Goal: Communication & Community: Answer question/provide support

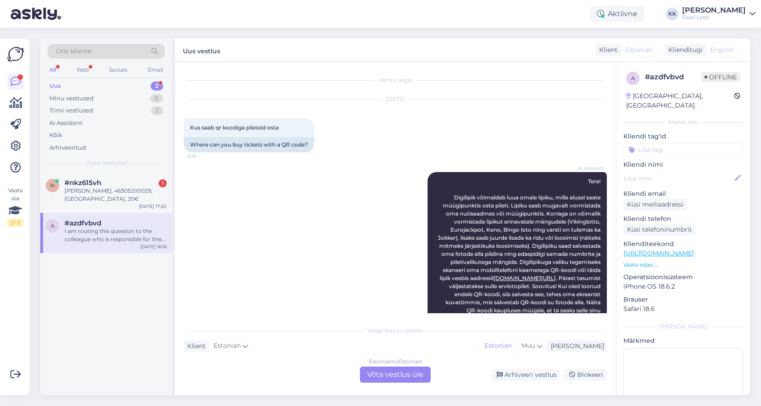
scroll to position [181, 0]
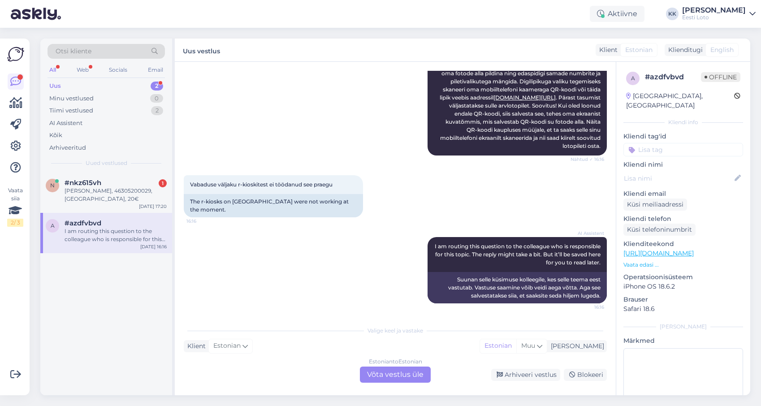
click at [96, 230] on div "I am routing this question to the colleague who is responsible for this topic. …" at bounding box center [116, 235] width 102 height 16
click at [662, 348] on textarea at bounding box center [684, 388] width 120 height 81
type textarea "vastatud teisele päringule"
click at [522, 373] on div "Arhiveeri vestlus" at bounding box center [525, 375] width 69 height 12
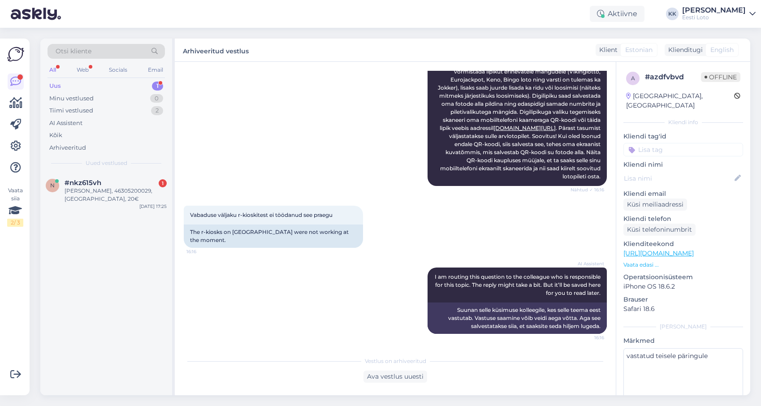
click at [663, 143] on input at bounding box center [684, 149] width 120 height 13
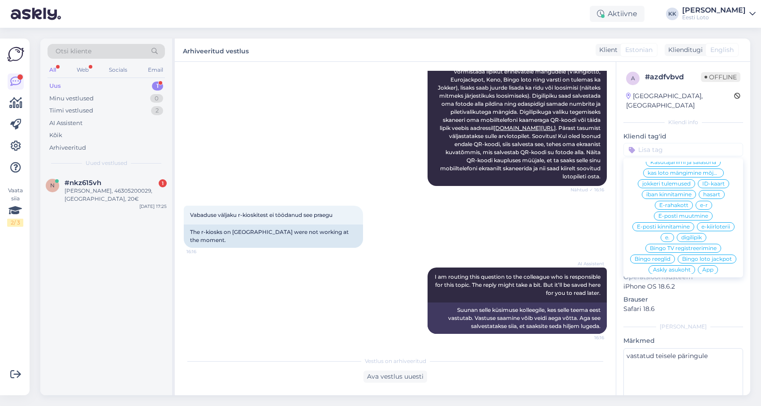
click at [686, 235] on span "digilipik" at bounding box center [691, 237] width 21 height 5
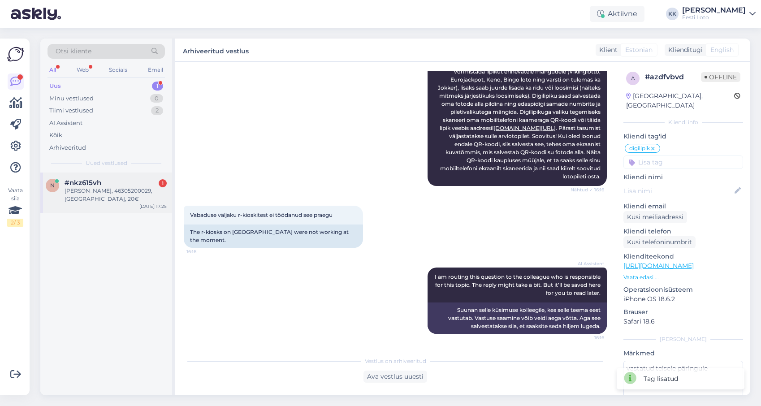
click at [88, 191] on div "[PERSON_NAME], 46305200029, [GEOGRAPHIC_DATA], 20€" at bounding box center [116, 195] width 102 height 16
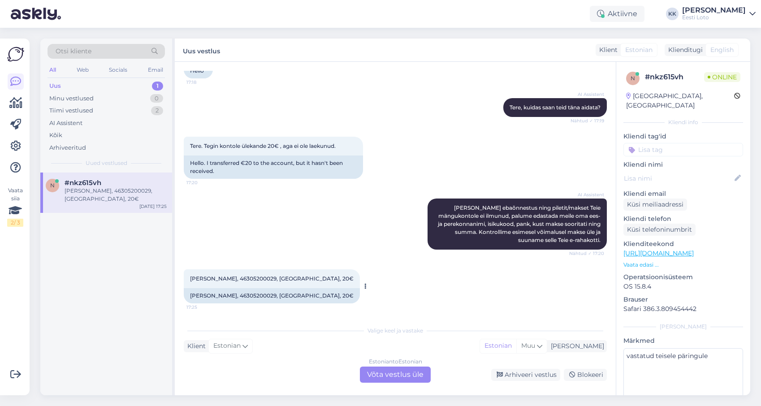
click at [243, 275] on div "[PERSON_NAME], 46305200029, [GEOGRAPHIC_DATA], 20€ 17:25" at bounding box center [272, 278] width 176 height 19
copy span "46305200029"
click at [85, 147] on div "Arhiveeritud" at bounding box center [67, 147] width 37 height 9
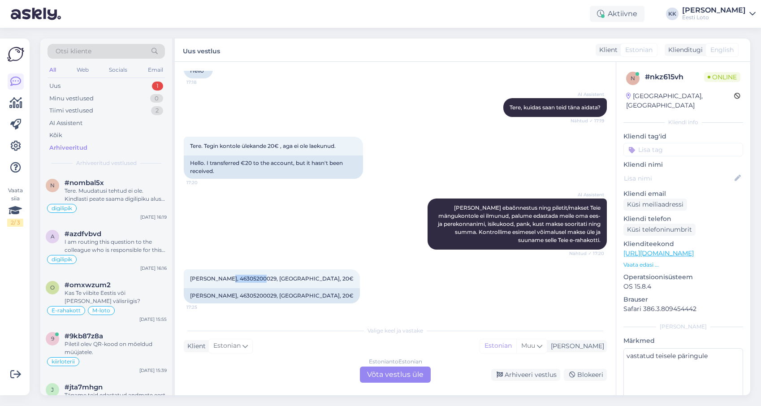
click at [133, 48] on div "Otsi kliente" at bounding box center [106, 51] width 117 height 15
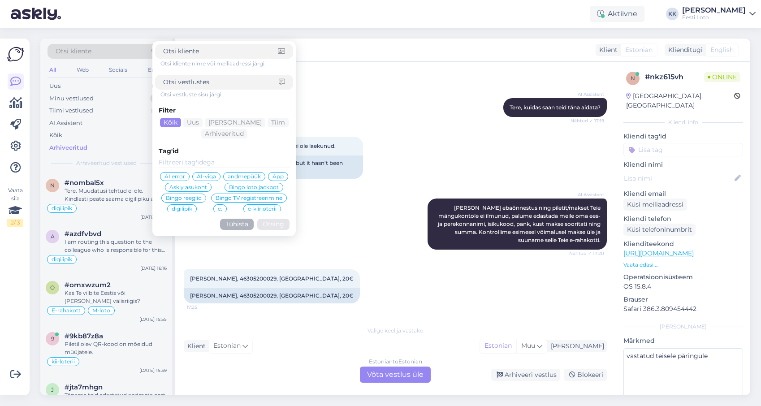
click at [209, 83] on input at bounding box center [221, 82] width 116 height 9
type input "sissemakse"
click button "Otsing" at bounding box center [273, 224] width 32 height 11
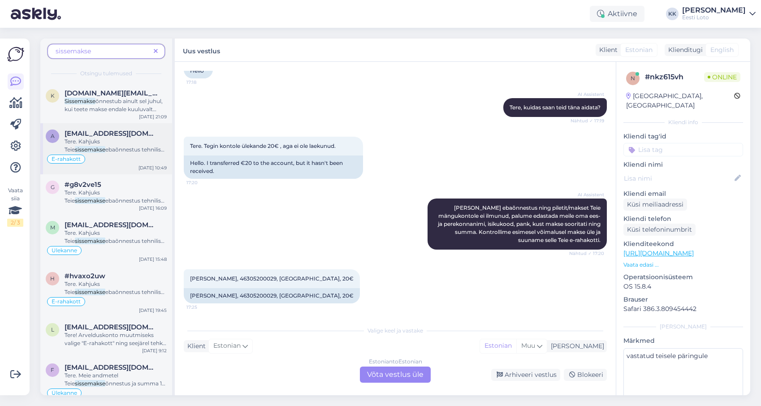
click at [113, 154] on div "Tere. Kahjuks Teie sissemakse ebaõnnestus tehnilise [PERSON_NAME] tõttu. Kontro…" at bounding box center [116, 146] width 102 height 16
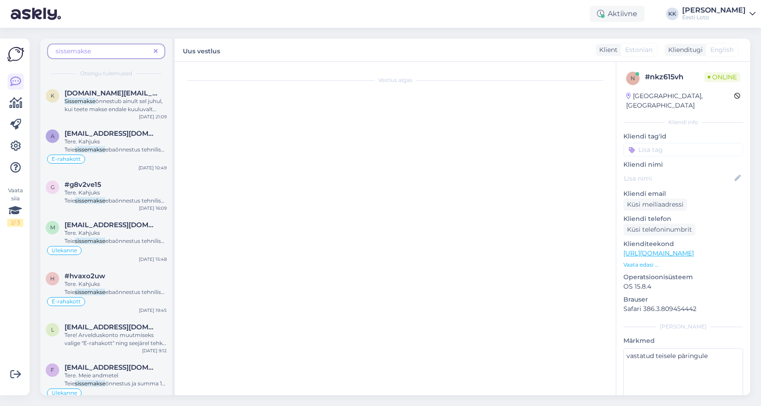
scroll to position [1586, 0]
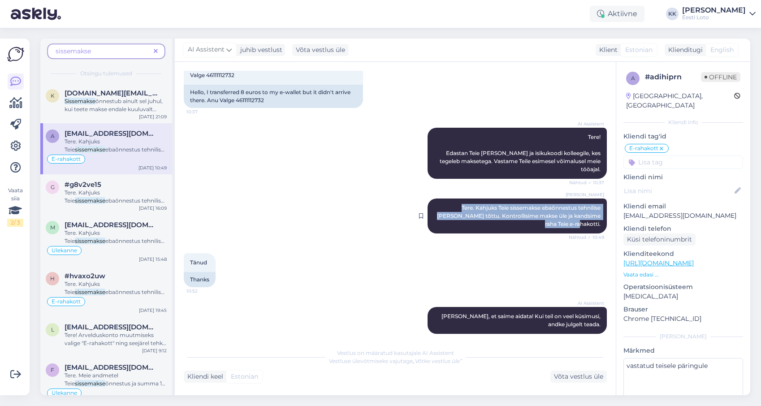
drag, startPoint x: 443, startPoint y: 198, endPoint x: 599, endPoint y: 217, distance: 157.2
click at [599, 217] on span "Tere. Kahjuks Teie sissemakse ebaõnnestus tehnilise [PERSON_NAME] tõttu. Kontro…" at bounding box center [519, 215] width 165 height 23
click at [113, 204] on span "ebaõnnestus tehnilise [PERSON_NAME] tõttu. Kontrollisime makse üle ja kandsime …" at bounding box center [115, 212] width 101 height 31
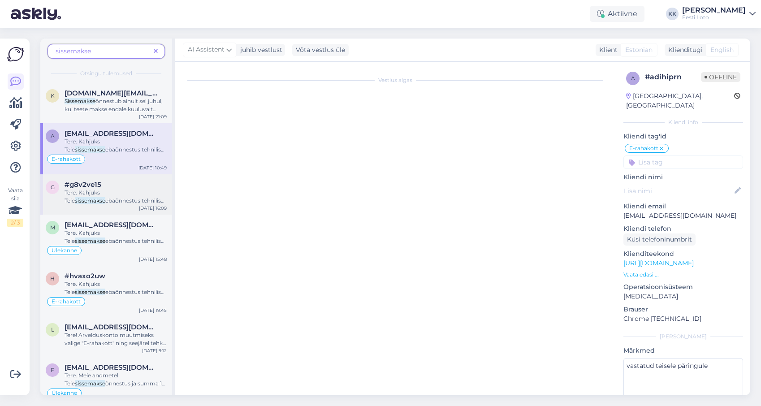
scroll to position [945, 0]
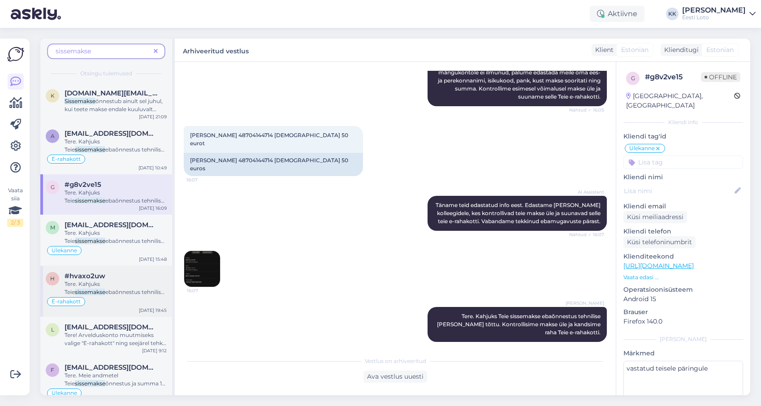
click at [117, 280] on div "#hvaxo2uw" at bounding box center [116, 276] width 102 height 8
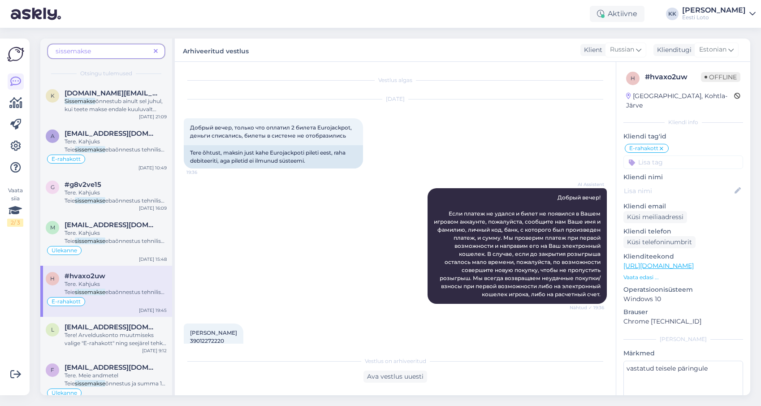
scroll to position [174, 0]
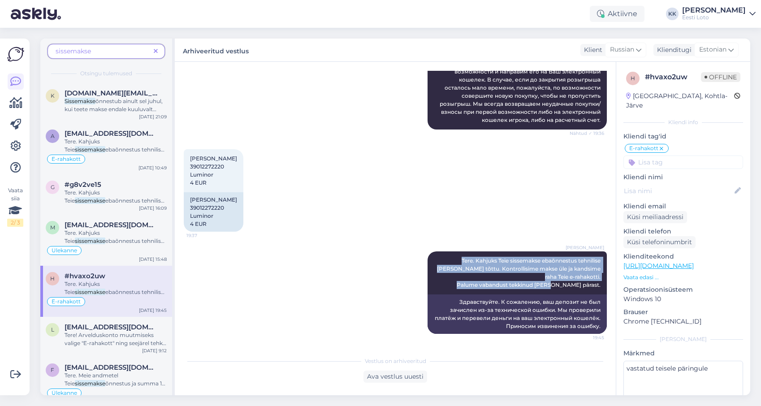
drag, startPoint x: 441, startPoint y: 258, endPoint x: 612, endPoint y: 290, distance: 174.2
click at [612, 290] on div "Vestlus algas [DATE] Добрый вечер, только что оплатил 2 билета Eurojackpot, ден…" at bounding box center [399, 207] width 431 height 273
copy span "Tere. Kahjuks Teie sissemakse ebaõnnestus tehnilise [PERSON_NAME] tõttu. Kontro…"
click at [154, 49] on span at bounding box center [155, 51] width 11 height 9
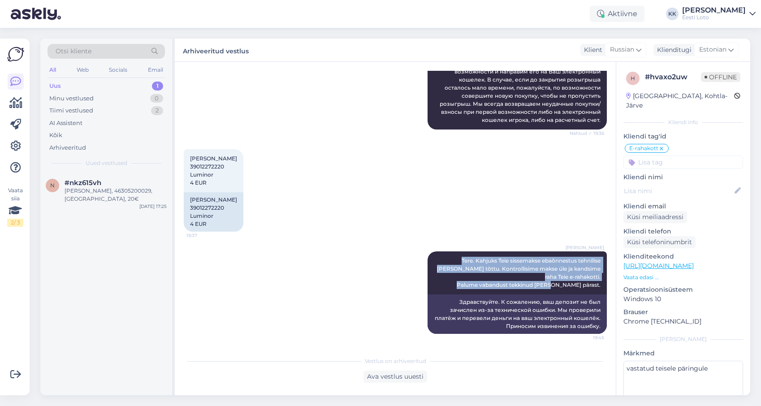
click at [111, 90] on div "Uus 1" at bounding box center [106, 86] width 117 height 13
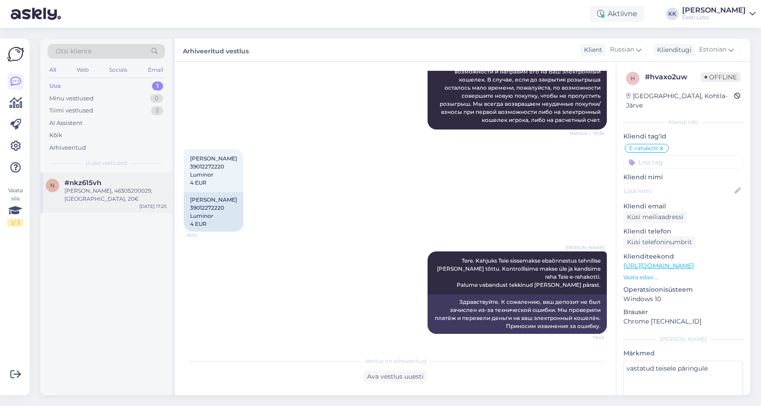
click at [104, 186] on div "#nkz615vh" at bounding box center [116, 183] width 102 height 8
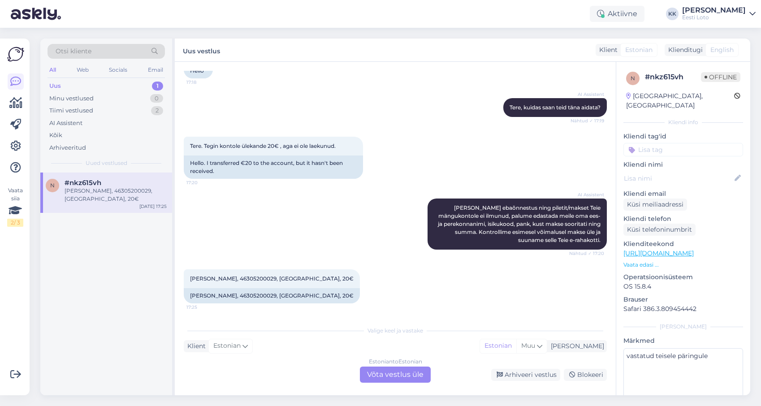
click at [373, 377] on div "Estonian to Estonian Võta vestlus üle" at bounding box center [395, 375] width 71 height 16
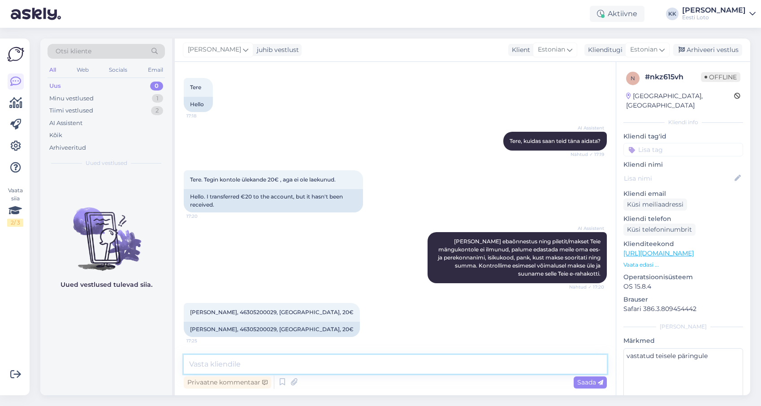
click at [327, 363] on textarea at bounding box center [395, 364] width 423 height 19
paste textarea "Tere. Kahjuks Teie sissemakse ebaõnnestus tehnilise [PERSON_NAME] tõttu. Kontro…"
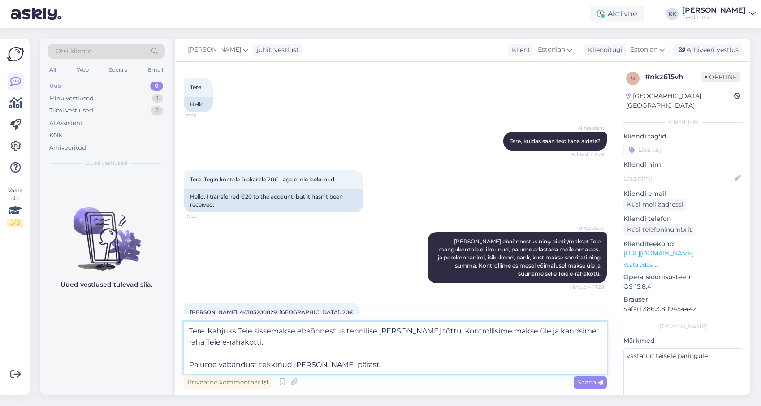
click at [189, 367] on textarea "Tere. Kahjuks Teie sissemakse ebaõnnestus tehnilise [PERSON_NAME] tõttu. Kontro…" at bounding box center [395, 348] width 423 height 52
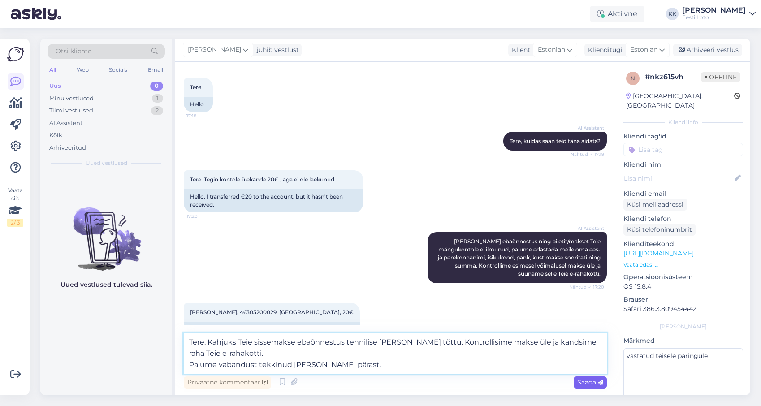
type textarea "Tere. Kahjuks Teie sissemakse ebaõnnestus tehnilise [PERSON_NAME] tõttu. Kontro…"
click at [593, 379] on span "Saada" at bounding box center [590, 382] width 26 height 8
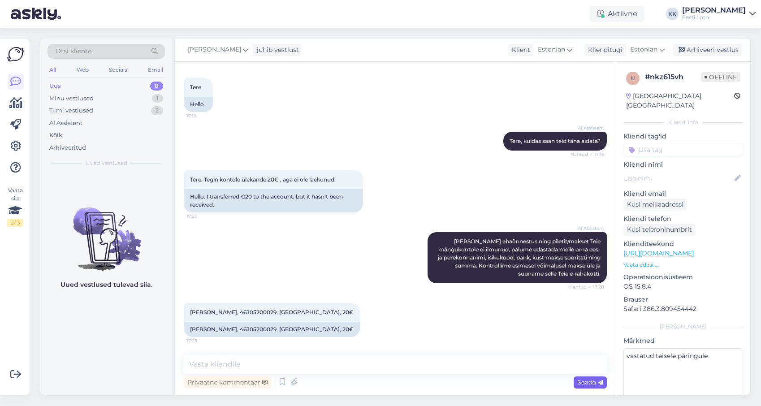
scroll to position [103, 0]
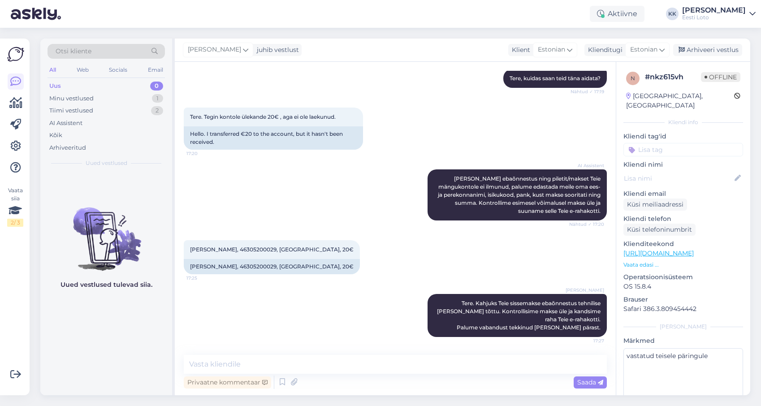
click at [684, 143] on input at bounding box center [684, 149] width 120 height 13
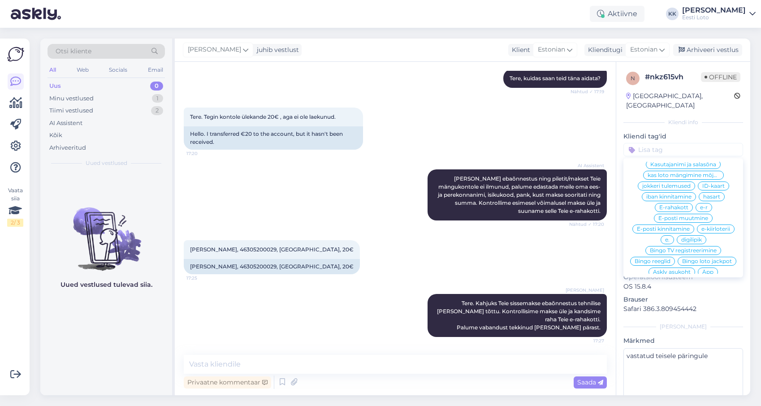
scroll to position [321, 0]
click at [683, 204] on div "E-rahakott" at bounding box center [674, 208] width 38 height 9
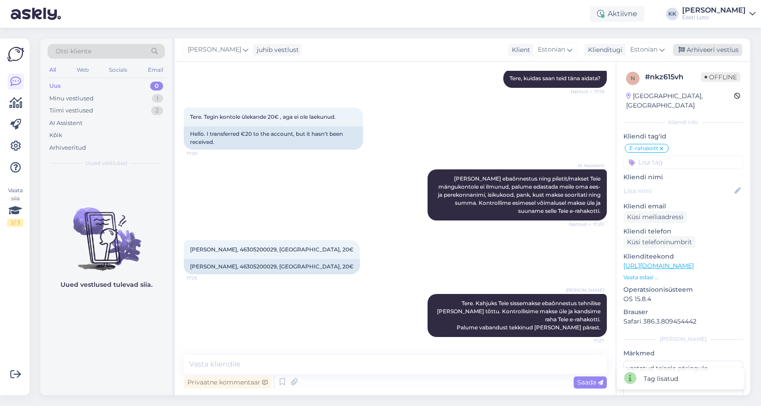
click at [722, 50] on div "Arhiveeri vestlus" at bounding box center [707, 50] width 69 height 12
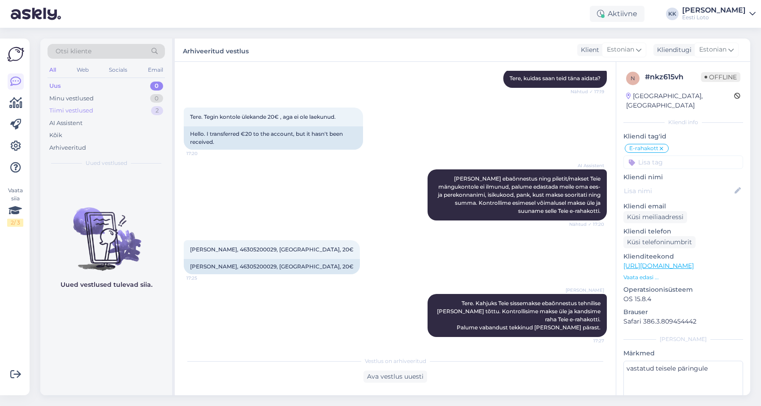
click at [80, 113] on div "Tiimi vestlused" at bounding box center [71, 110] width 44 height 9
